Goal: Information Seeking & Learning: Find specific fact

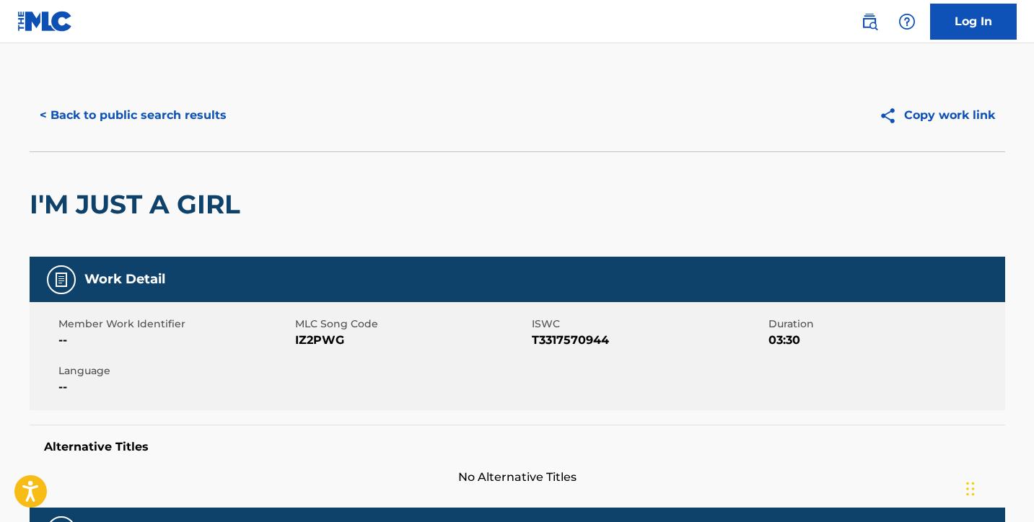
click at [180, 120] on button "< Back to public search results" at bounding box center [133, 115] width 207 height 36
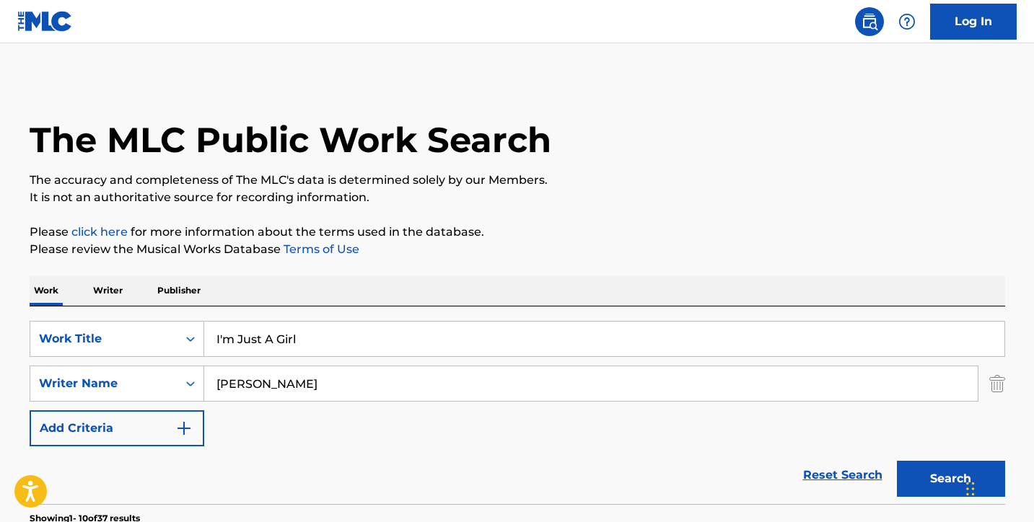
drag, startPoint x: 283, startPoint y: 335, endPoint x: 144, endPoint y: 286, distance: 147.6
paste input "Caught Up"
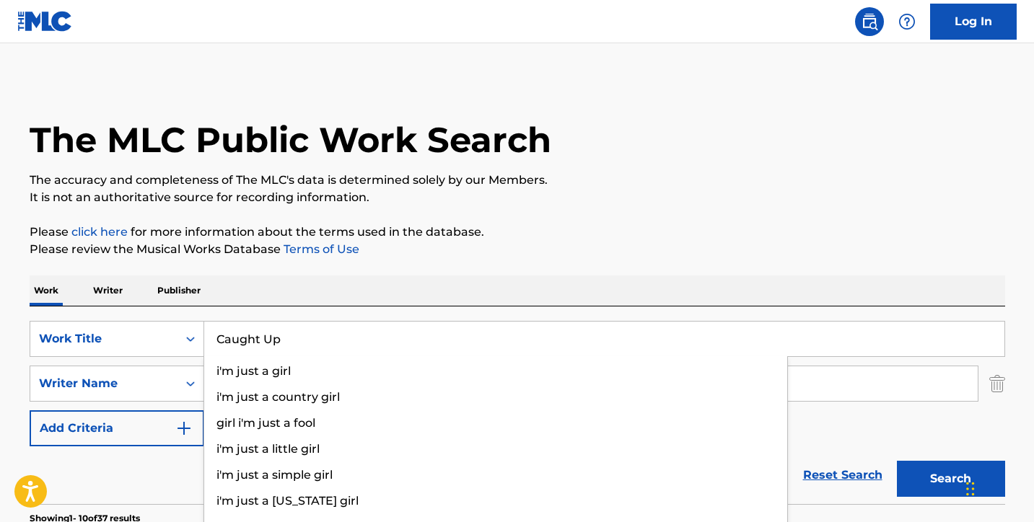
type input "Caught Up"
click at [928, 226] on p "Please click here for more information about the terms used in the database." at bounding box center [517, 232] width 975 height 17
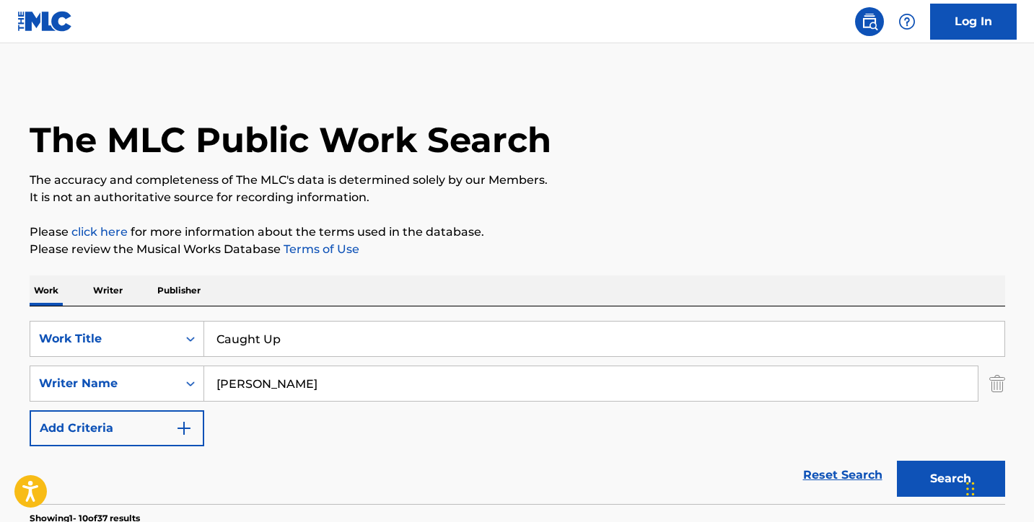
click at [915, 480] on button "Search" at bounding box center [951, 479] width 108 height 36
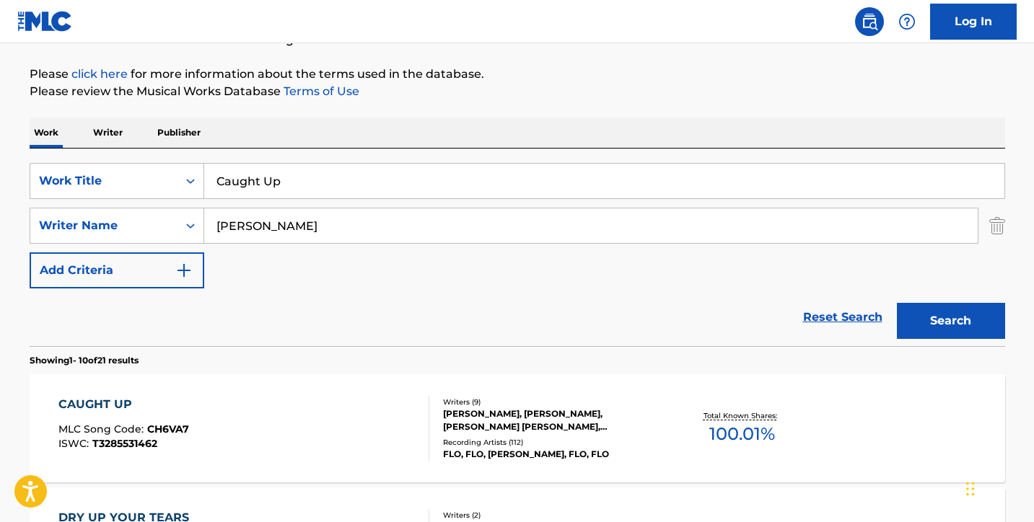
scroll to position [273, 0]
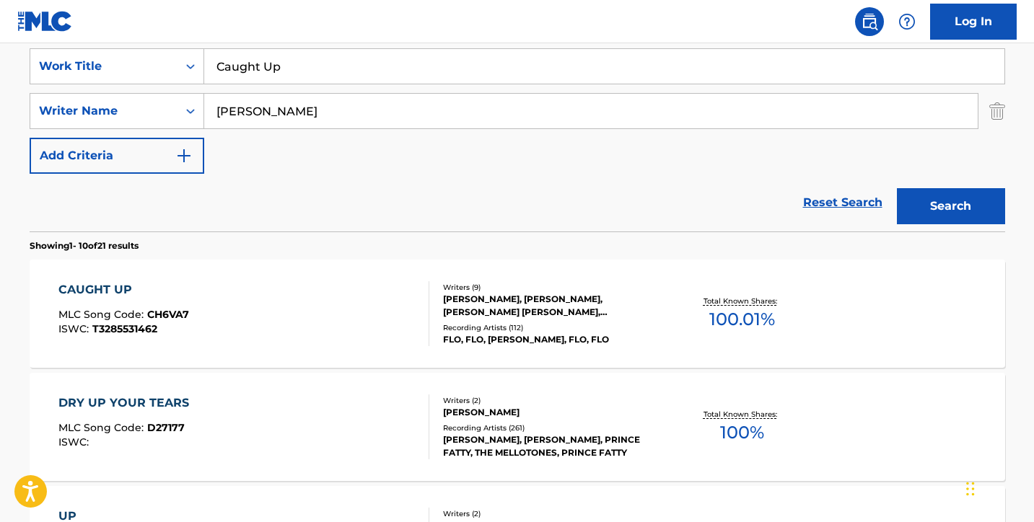
click at [337, 296] on div "CAUGHT UP MLC Song Code : CH6VA7 ISWC : T3285531462" at bounding box center [243, 313] width 371 height 65
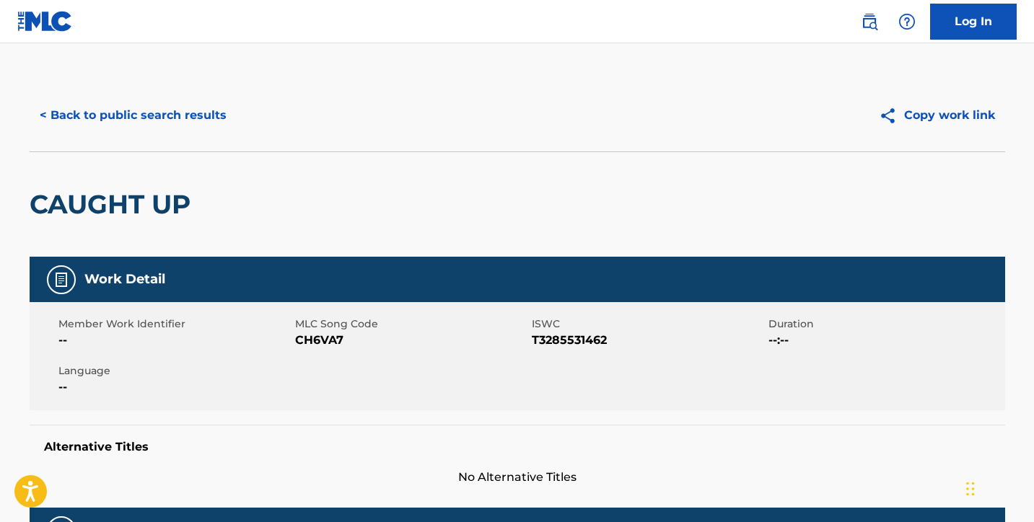
click at [159, 118] on button "< Back to public search results" at bounding box center [133, 115] width 207 height 36
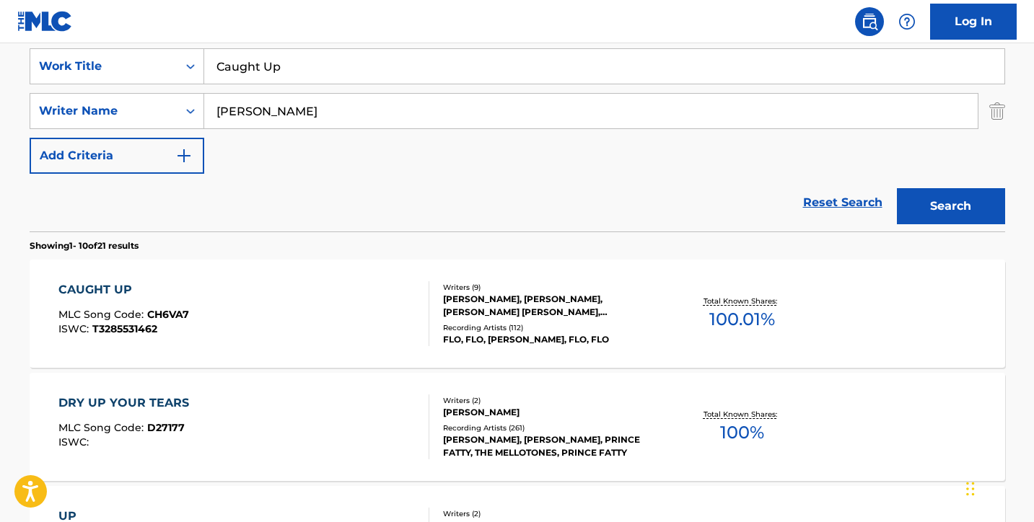
drag, startPoint x: 333, startPoint y: 64, endPoint x: 93, endPoint y: 48, distance: 240.0
click at [93, 48] on div "SearchWithCriteria22bc2ce7-7505-4a8a-aa8d-b43fd42d513e Work Title Caught Up Sea…" at bounding box center [517, 133] width 975 height 198
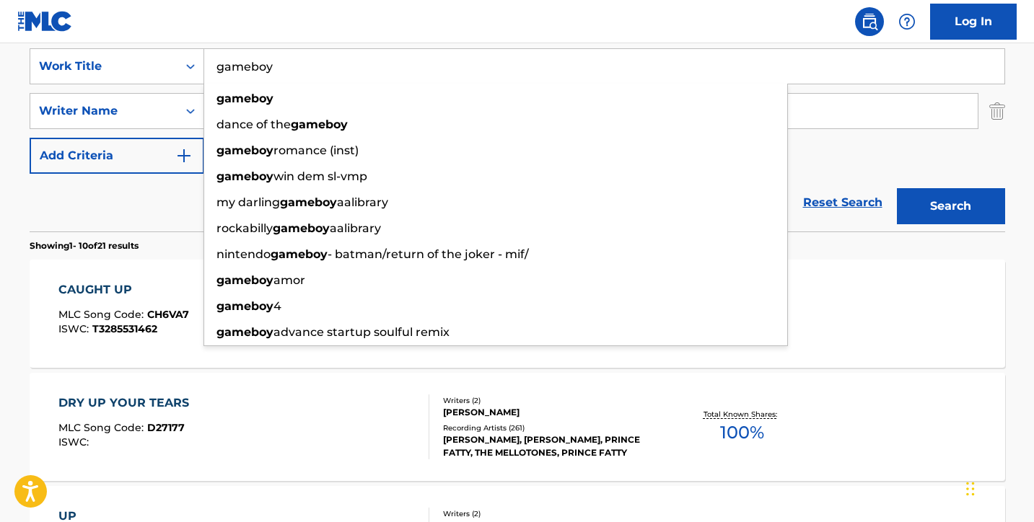
type input "gameboy"
click at [75, 215] on div "Reset Search Search" at bounding box center [517, 203] width 975 height 58
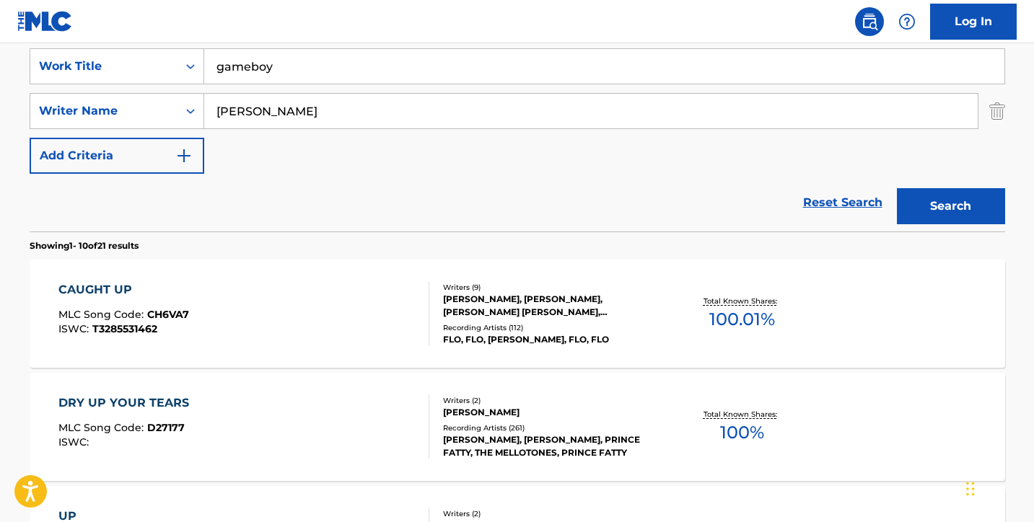
click at [330, 130] on div "SearchWithCriteria22bc2ce7-7505-4a8a-aa8d-b43fd42d513e Work Title gameboy Searc…" at bounding box center [517, 111] width 975 height 126
drag, startPoint x: 310, startPoint y: 118, endPoint x: 202, endPoint y: 105, distance: 108.9
click at [202, 105] on div "SearchWithCriteria154dd11c-d9c9-4975-9237-0e236438e84a Writer Name [PERSON_NAME]" at bounding box center [517, 111] width 975 height 36
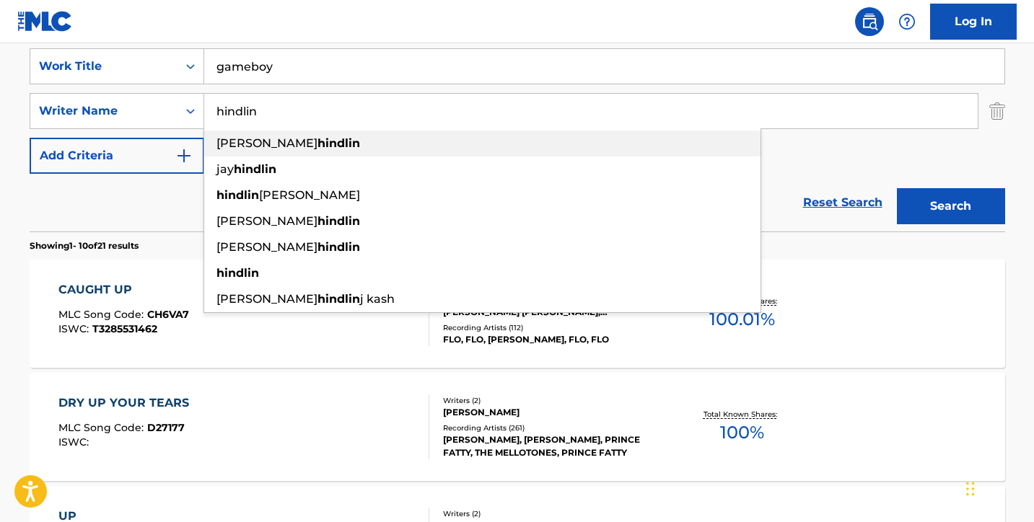
click at [234, 136] on span "[PERSON_NAME]" at bounding box center [266, 143] width 101 height 14
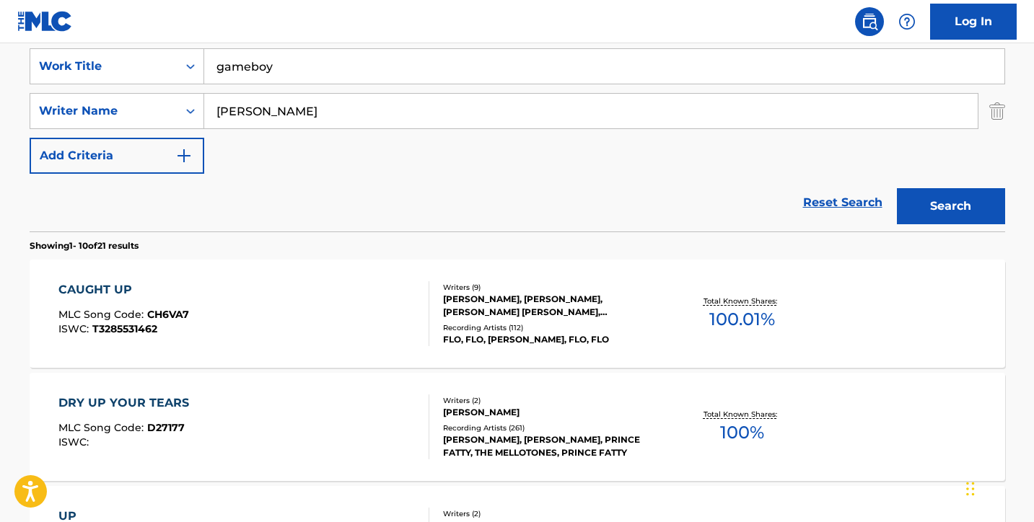
click at [943, 196] on button "Search" at bounding box center [951, 206] width 108 height 36
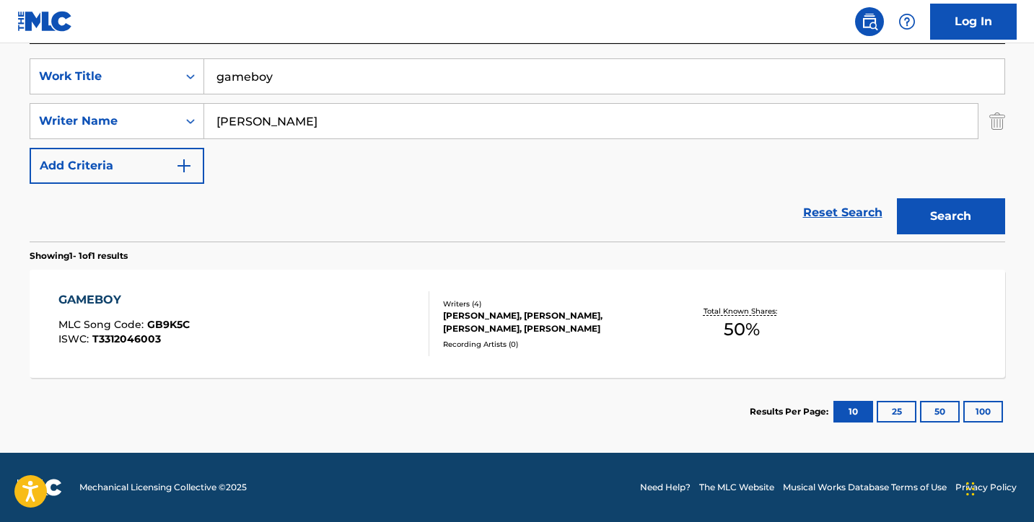
scroll to position [263, 0]
click at [252, 122] on input "[PERSON_NAME]" at bounding box center [590, 121] width 773 height 35
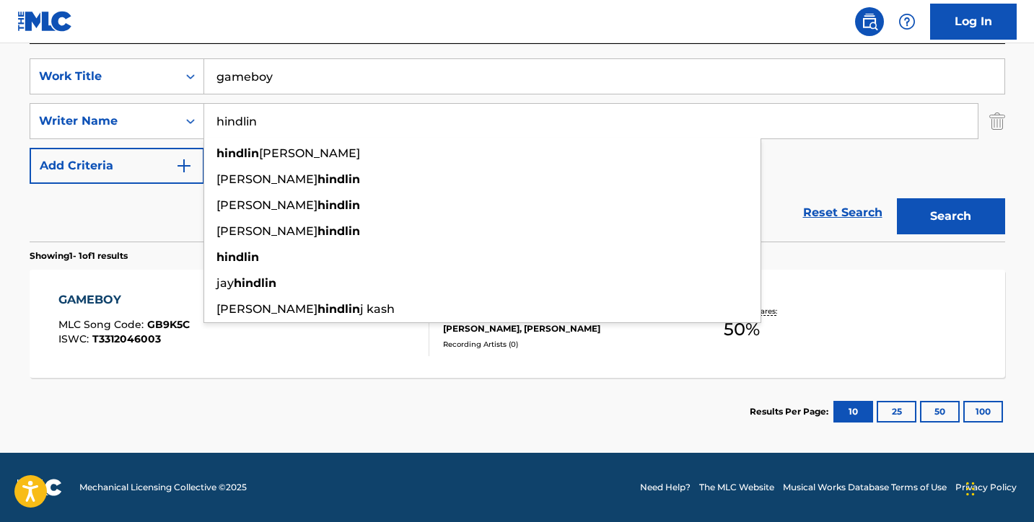
type input "hindlin"
click at [941, 226] on button "Search" at bounding box center [951, 216] width 108 height 36
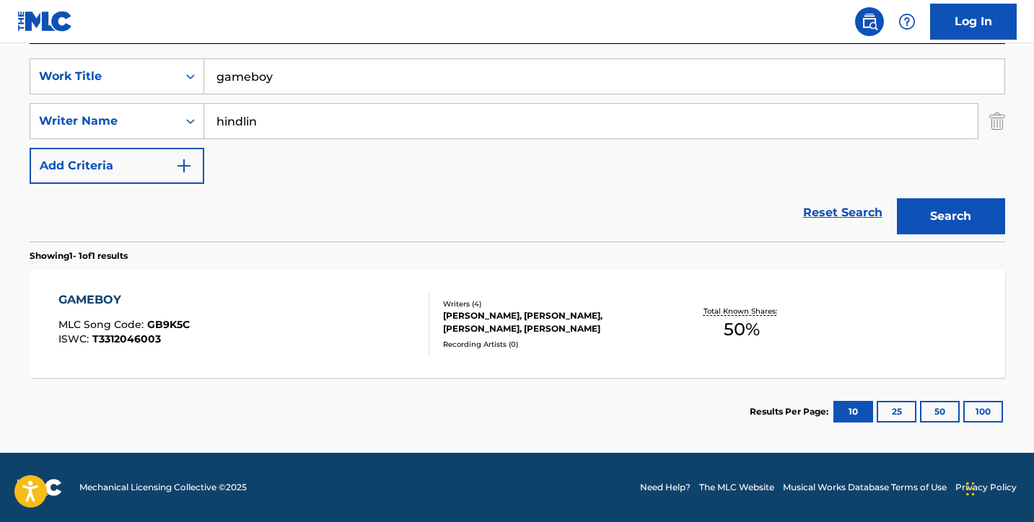
click at [273, 319] on div "GAMEBOY MLC Song Code : GB9K5C ISWC : T3312046003" at bounding box center [243, 323] width 371 height 65
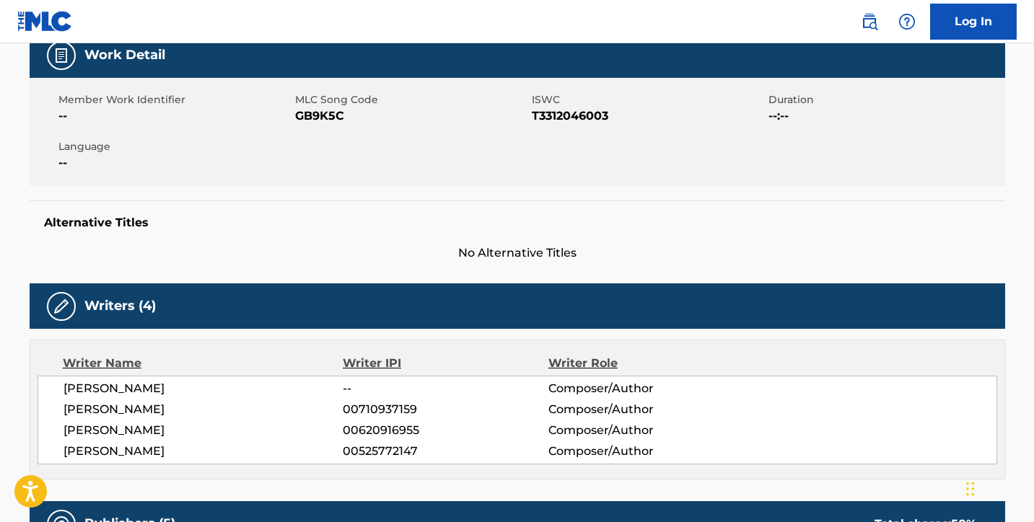
scroll to position [107, 0]
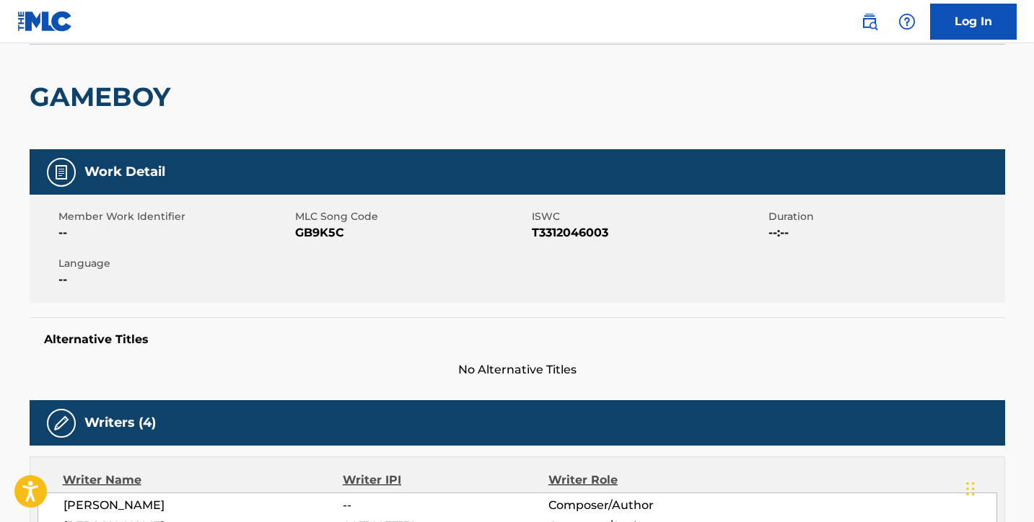
click at [324, 233] on span "GB9K5C" at bounding box center [411, 232] width 233 height 17
copy span "GB9K5C"
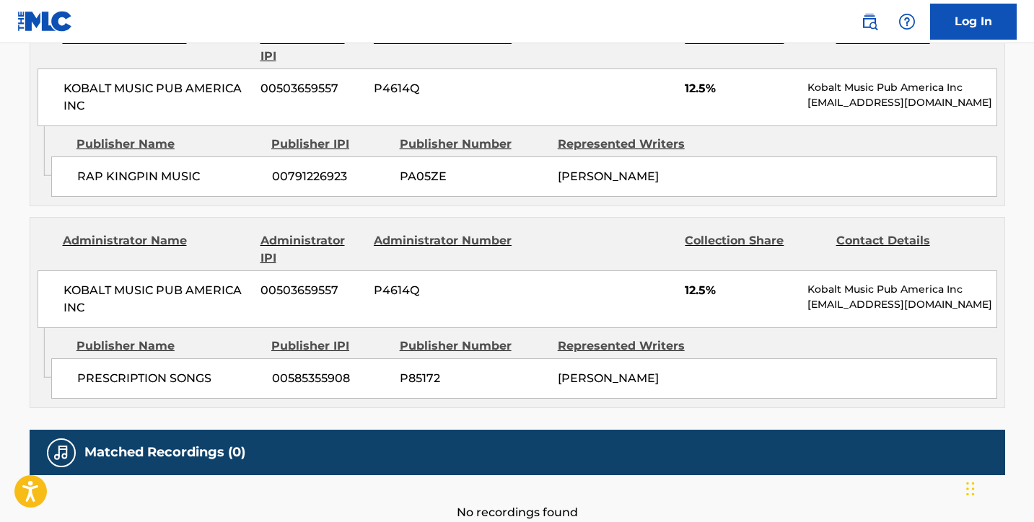
scroll to position [1293, 0]
